Goal: Find specific page/section

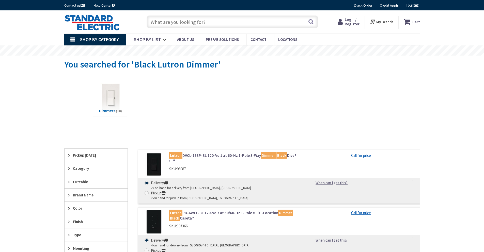
click at [165, 21] on input "text" at bounding box center [233, 22] width 172 height 13
type input "5400 Wiremold"
click at [312, 22] on button "Search" at bounding box center [311, 21] width 7 height 11
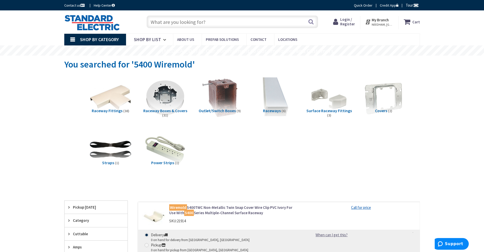
click at [275, 111] on span "Raceways" at bounding box center [272, 110] width 18 height 5
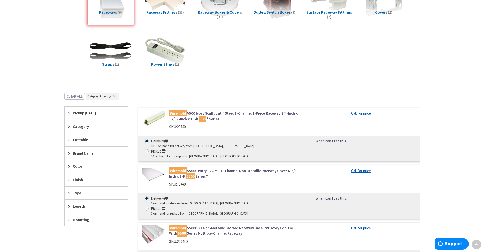
scroll to position [65, 0]
